Goal: Task Accomplishment & Management: Complete application form

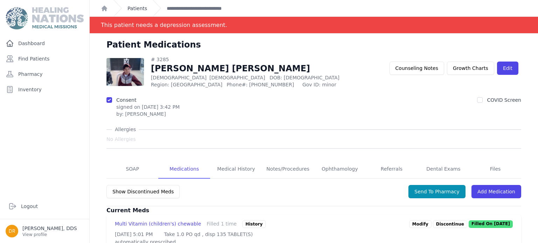
click at [132, 10] on link "Patients" at bounding box center [137, 8] width 20 height 7
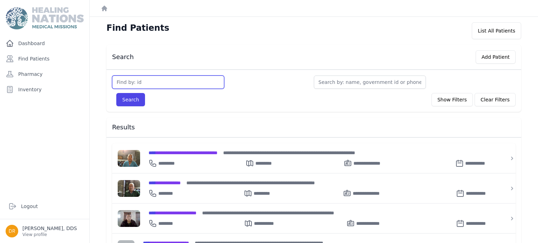
click at [188, 79] on input "text" at bounding box center [168, 82] width 112 height 13
type input "3684"
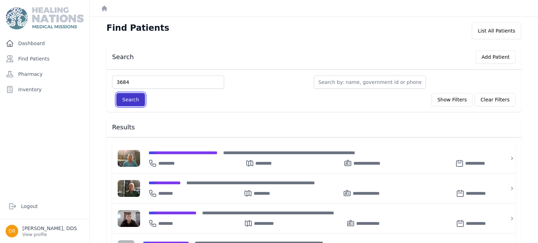
click at [139, 99] on button "Search" at bounding box center [130, 99] width 29 height 13
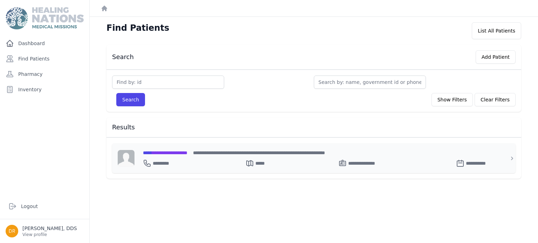
click at [187, 154] on span "**********" at bounding box center [165, 153] width 44 height 5
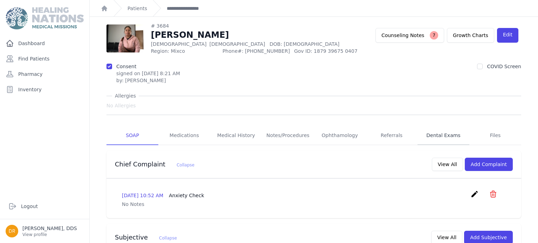
click at [455, 137] on link "Dental Exams" at bounding box center [443, 135] width 52 height 19
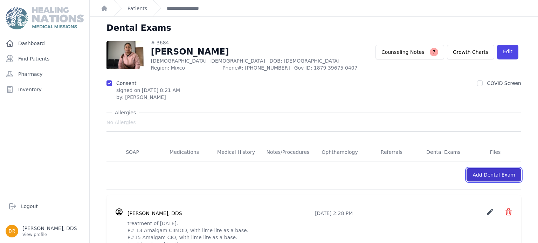
click at [504, 175] on link "Add Dental Exam" at bounding box center [493, 174] width 55 height 13
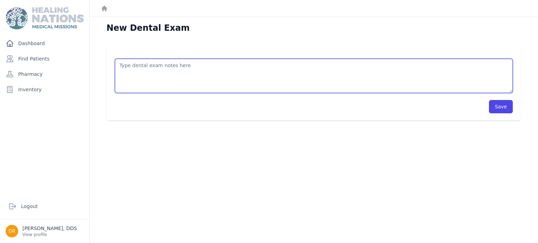
click at [332, 68] on textarea at bounding box center [314, 76] width 398 height 34
click at [169, 64] on textarea "desgaste y adjusted occlusal. Cepillo y pasta dental" at bounding box center [314, 76] width 398 height 34
click at [163, 64] on textarea "desgaste y adjusted oclusal. Cepillo y pasta dental" at bounding box center [314, 76] width 398 height 34
type textarea "desgaste y adjuste oclusal. Cepillo y pasta dental"
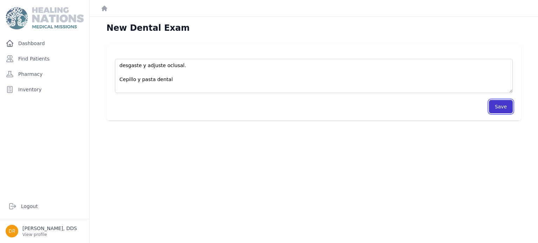
click at [493, 104] on button "Save" at bounding box center [501, 106] width 24 height 13
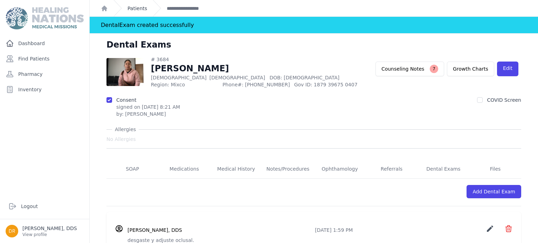
click at [140, 9] on link "Patients" at bounding box center [137, 8] width 20 height 7
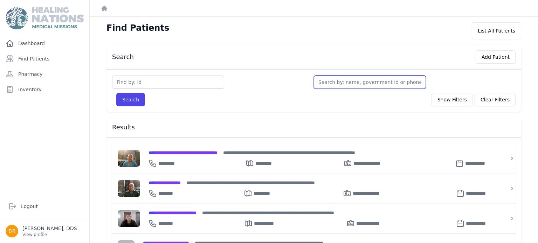
click at [420, 79] on input "text" at bounding box center [370, 82] width 112 height 13
type input "e"
type input "el"
type input "[PERSON_NAME]"
type input "eliz"
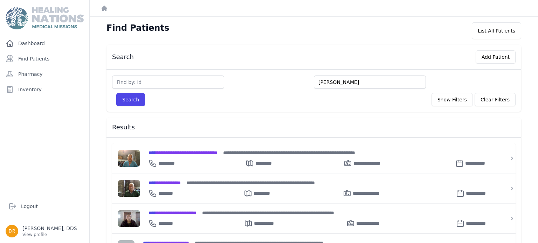
type input "[PERSON_NAME]"
click at [116, 93] on button "Search" at bounding box center [130, 99] width 29 height 13
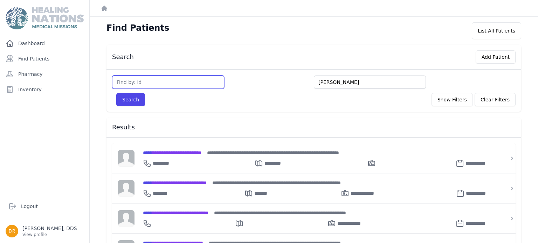
click at [154, 78] on input "text" at bounding box center [168, 82] width 112 height 13
click at [145, 82] on input "text" at bounding box center [168, 82] width 112 height 13
type input "2304"
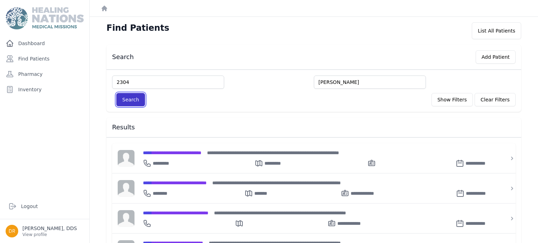
click at [135, 105] on button "Search" at bounding box center [130, 99] width 29 height 13
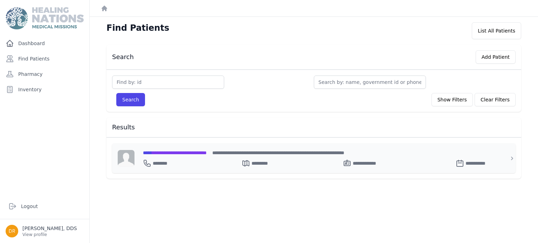
click at [191, 153] on span "**********" at bounding box center [175, 153] width 64 height 5
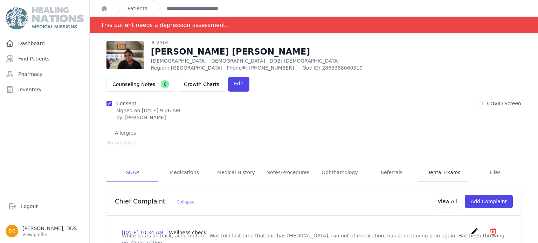
click at [446, 164] on link "Dental Exams" at bounding box center [443, 173] width 52 height 19
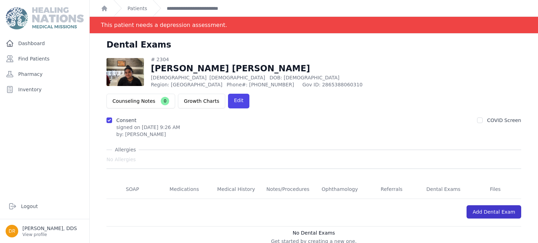
click at [511, 206] on link "Add Dental Exam" at bounding box center [493, 212] width 55 height 13
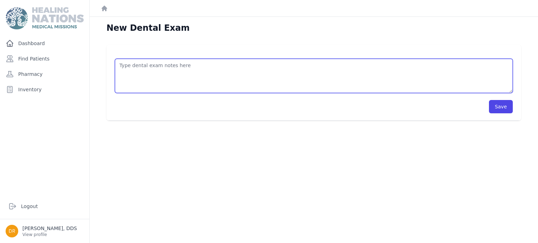
click at [432, 62] on textarea at bounding box center [314, 76] width 398 height 34
click at [186, 68] on textarea "19 Amg. CII OD, CIB 18 Amg. CIO, CIB" at bounding box center [314, 76] width 398 height 34
click at [172, 76] on textarea "19 Amg. CII OD, CIB con Lime lite 18 Amg. CIO, CIB" at bounding box center [314, 76] width 398 height 34
type textarea "19 Amg. CII OD, CIB con Lime lite 18 Amg. CIO, CIB Cepillo y pasta dental"
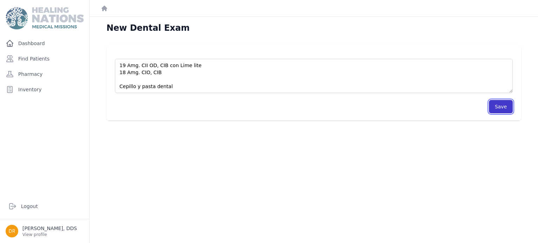
click at [507, 106] on button "Save" at bounding box center [501, 106] width 24 height 13
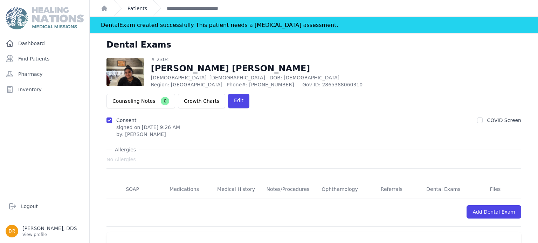
click at [141, 10] on link "Patients" at bounding box center [137, 8] width 20 height 7
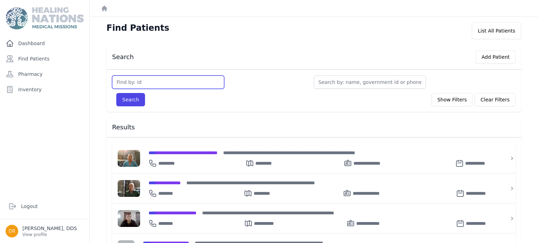
click at [150, 83] on input "text" at bounding box center [168, 82] width 112 height 13
type input "3788"
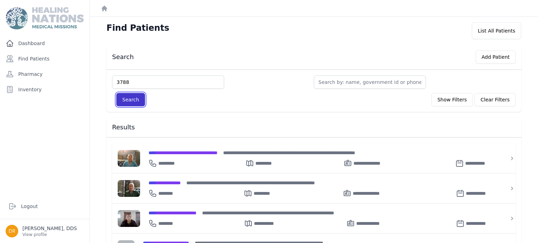
click at [137, 97] on button "Search" at bounding box center [130, 99] width 29 height 13
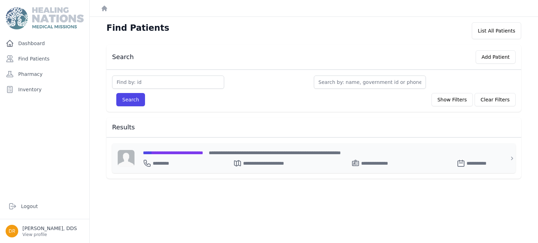
click at [188, 157] on div "**********" at bounding box center [318, 162] width 350 height 11
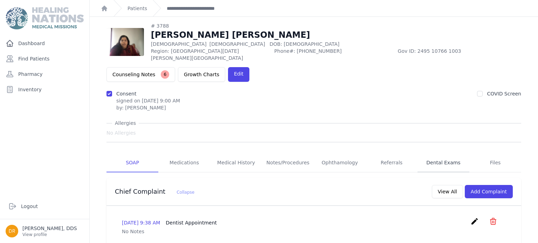
click at [448, 154] on link "Dental Exams" at bounding box center [443, 163] width 52 height 19
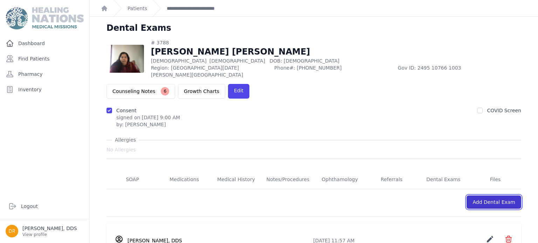
click at [500, 196] on link "Add Dental Exam" at bounding box center [493, 202] width 55 height 13
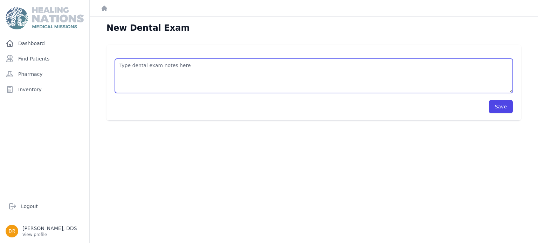
click at [188, 62] on textarea at bounding box center [314, 76] width 398 height 34
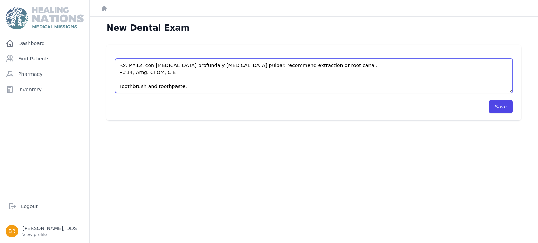
click at [177, 70] on textarea "Rx. P#12, con [MEDICAL_DATA] profunda y [MEDICAL_DATA] pulpar. recommend extrac…" at bounding box center [314, 76] width 398 height 34
type textarea "Rx. P#12, con [MEDICAL_DATA] profunda y [MEDICAL_DATA] pulpar. recommend extrac…"
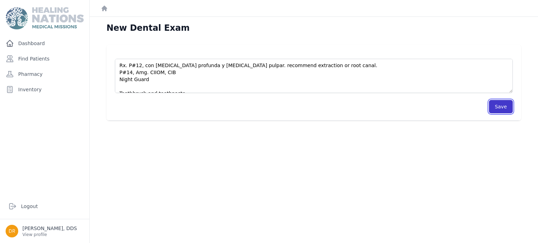
click at [493, 103] on button "Save" at bounding box center [501, 106] width 24 height 13
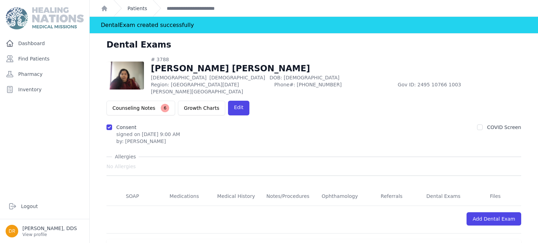
click at [144, 8] on link "Patients" at bounding box center [137, 8] width 20 height 7
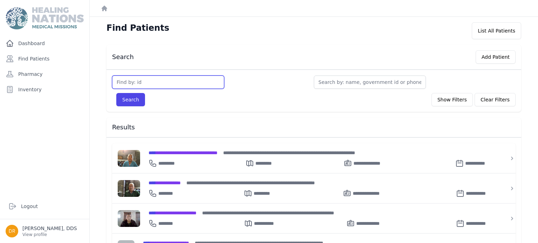
click at [182, 82] on input "text" at bounding box center [168, 82] width 112 height 13
type input "3791"
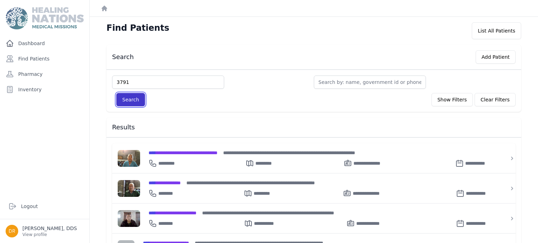
click at [130, 97] on button "Search" at bounding box center [130, 99] width 29 height 13
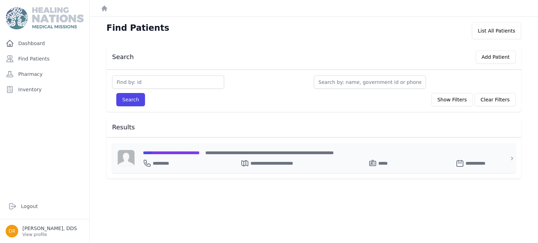
click at [195, 151] on span "**********" at bounding box center [171, 153] width 57 height 5
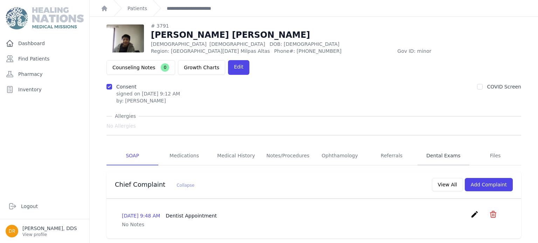
click at [443, 147] on link "Dental Exams" at bounding box center [443, 156] width 52 height 19
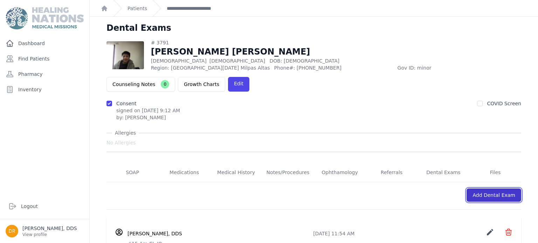
click at [512, 189] on link "Add Dental Exam" at bounding box center [493, 195] width 55 height 13
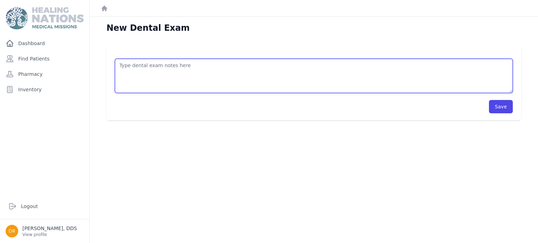
click at [279, 67] on textarea at bounding box center [314, 76] width 398 height 34
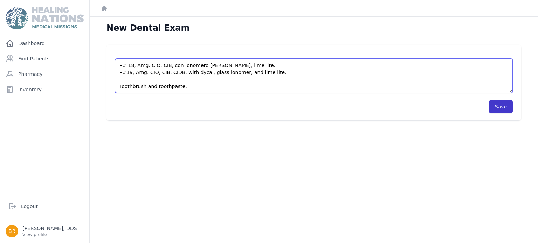
type textarea "P# 18, Amg. CIO, CIB, con Ionomero [PERSON_NAME], lime lite. P#19, Amg. CIO, CI…"
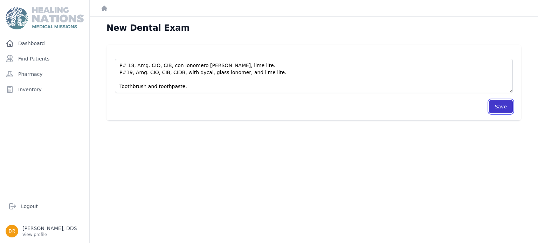
click at [498, 106] on button "Save" at bounding box center [501, 106] width 24 height 13
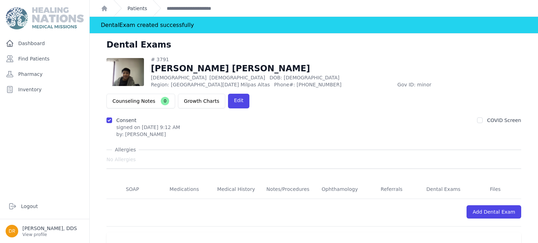
click at [134, 7] on link "Patients" at bounding box center [137, 8] width 20 height 7
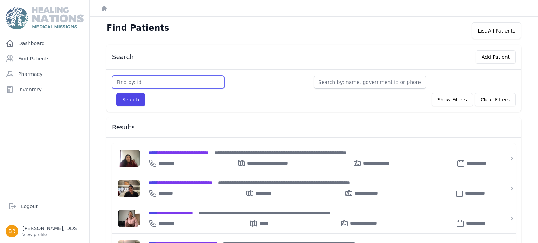
click at [169, 84] on input "text" at bounding box center [168, 82] width 112 height 13
type input "3776"
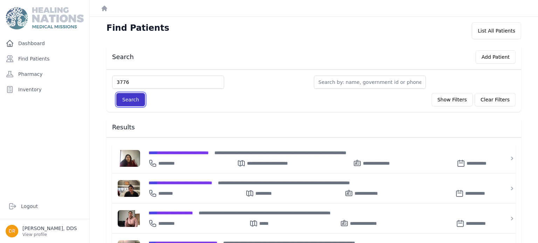
click at [125, 100] on button "Search" at bounding box center [130, 99] width 29 height 13
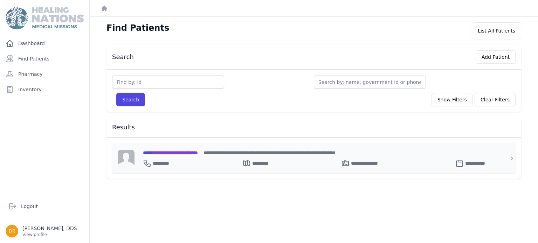
click at [177, 151] on span "**********" at bounding box center [170, 153] width 55 height 5
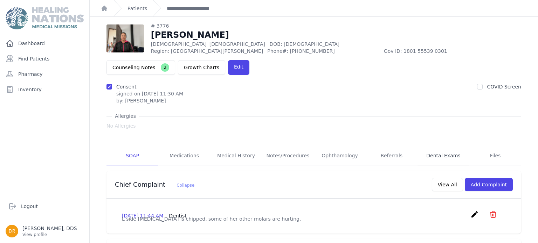
click at [445, 147] on link "Dental Exams" at bounding box center [443, 156] width 52 height 19
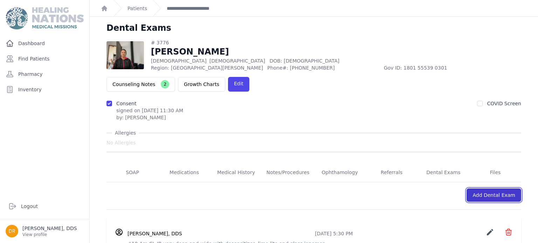
click at [482, 189] on link "Add Dental Exam" at bounding box center [493, 195] width 55 height 13
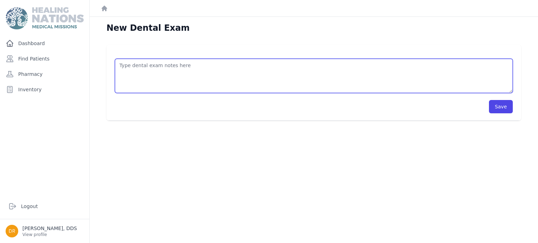
click at [251, 70] on textarea at bounding box center [314, 76] width 398 height 34
click at [198, 62] on textarea "Scaling, very deep. Toothbrush and toothpaste" at bounding box center [314, 76] width 398 height 34
click at [175, 63] on textarea "Scaling, very deep. Rinse with water with salt. Toothbrush and toothpaste" at bounding box center [314, 76] width 398 height 34
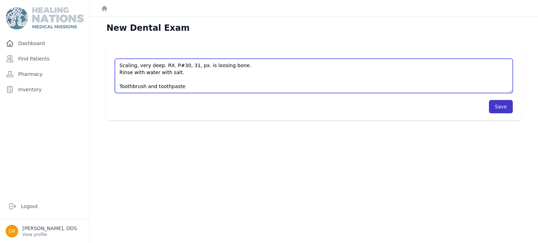
type textarea "Scaling, very deep. RX. P#30, 31, px. is loosing bone. Rinse with water with sa…"
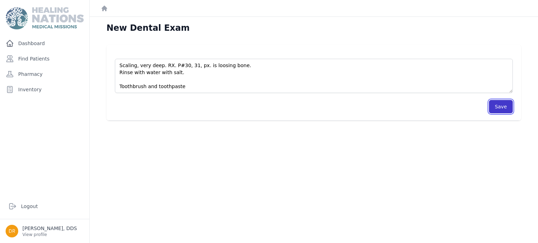
click at [499, 109] on button "Save" at bounding box center [501, 106] width 24 height 13
